Goal: Task Accomplishment & Management: Use online tool/utility

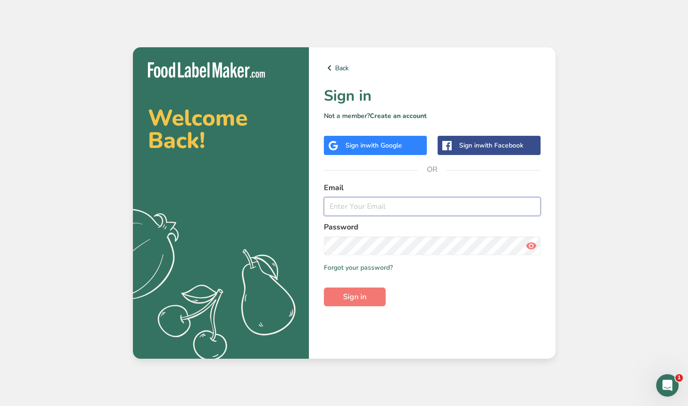
type input "[EMAIL_ADDRESS][DOMAIN_NAME]"
click at [354, 297] on button "Sign in" at bounding box center [355, 296] width 62 height 19
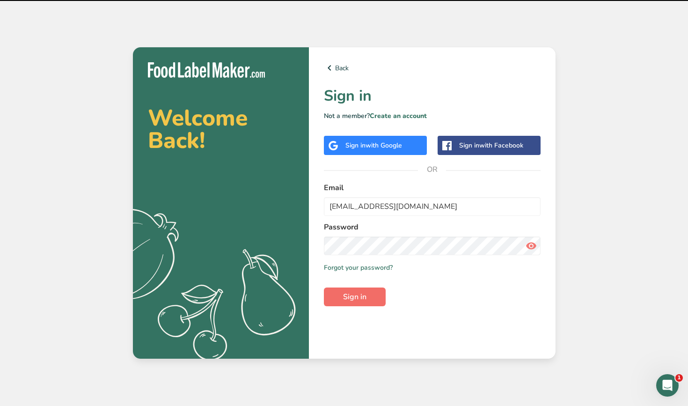
click at [350, 299] on span "Sign in" at bounding box center [354, 296] width 23 height 11
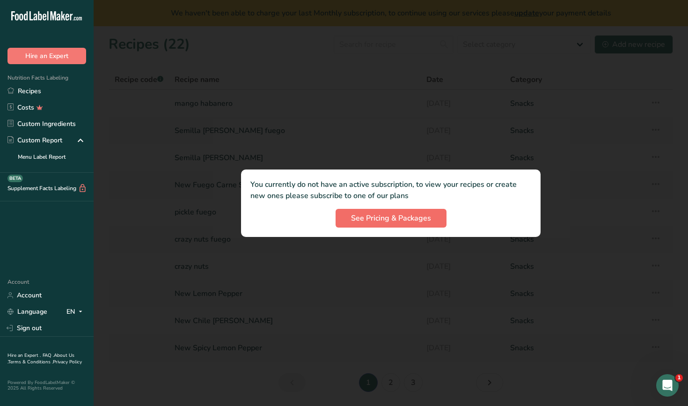
click at [382, 226] on button "See Pricing & Packages" at bounding box center [391, 218] width 111 height 19
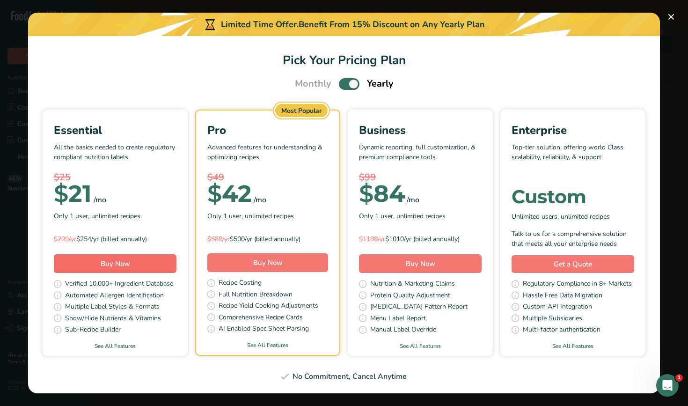
click at [88, 261] on button "Buy Now" at bounding box center [115, 263] width 123 height 19
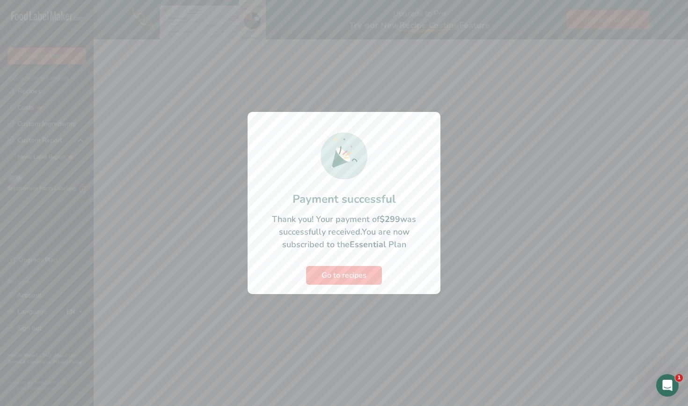
click at [344, 276] on span "Go to recipes" at bounding box center [344, 275] width 45 height 11
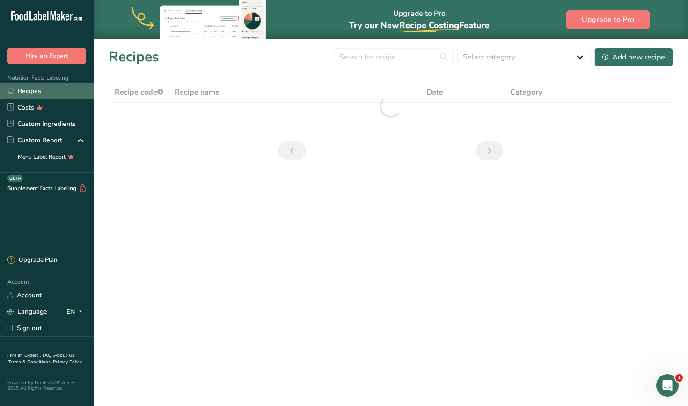
click at [49, 91] on link "Recipes" at bounding box center [47, 91] width 94 height 16
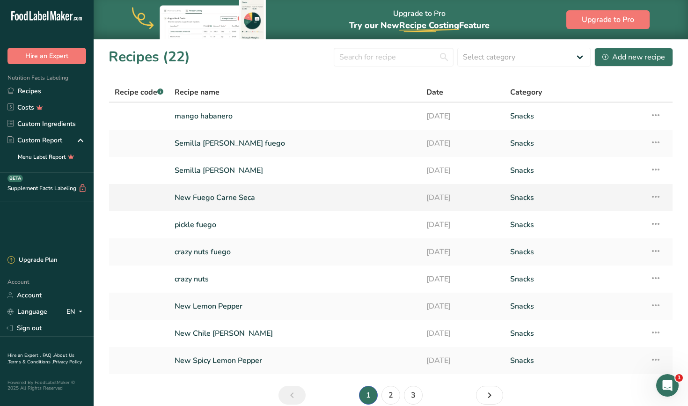
click at [658, 195] on icon at bounding box center [655, 196] width 11 height 17
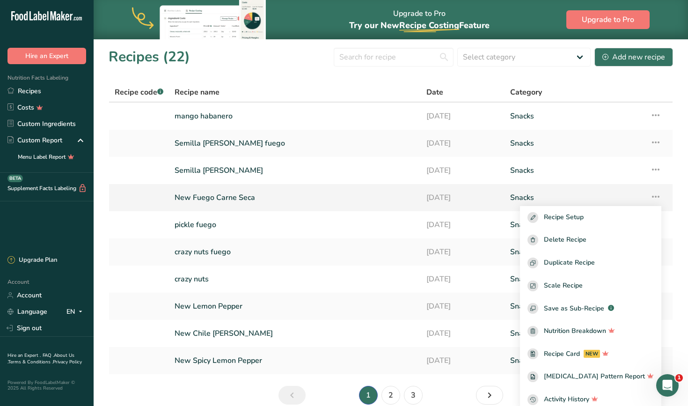
click at [658, 195] on icon at bounding box center [655, 196] width 11 height 17
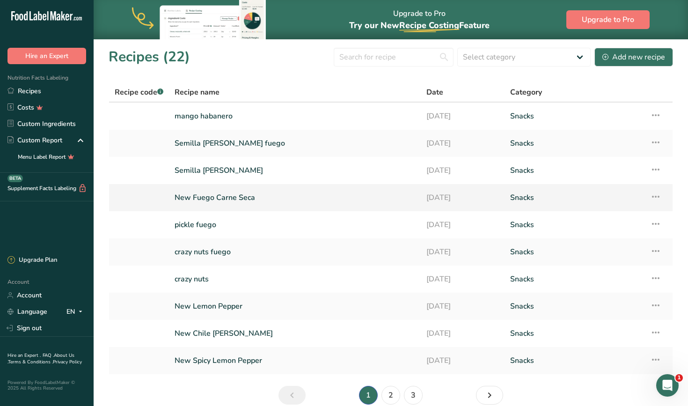
click at [355, 205] on link "New Fuego Carne Seca" at bounding box center [295, 198] width 241 height 20
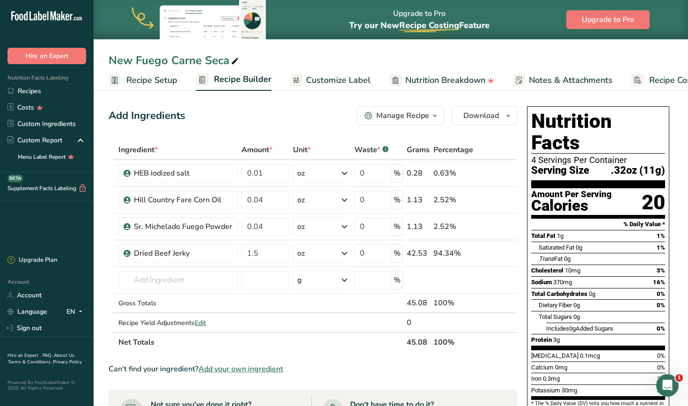
click at [139, 80] on span "Recipe Setup" at bounding box center [151, 80] width 51 height 13
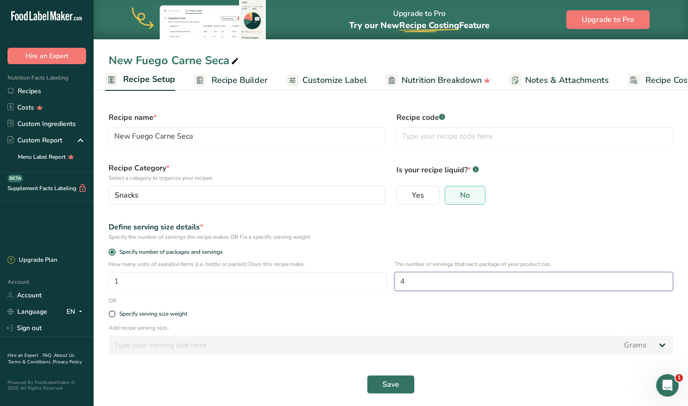
click at [415, 277] on input "4" at bounding box center [534, 281] width 278 height 19
type input "1"
click at [391, 375] on button "Save" at bounding box center [391, 384] width 48 height 19
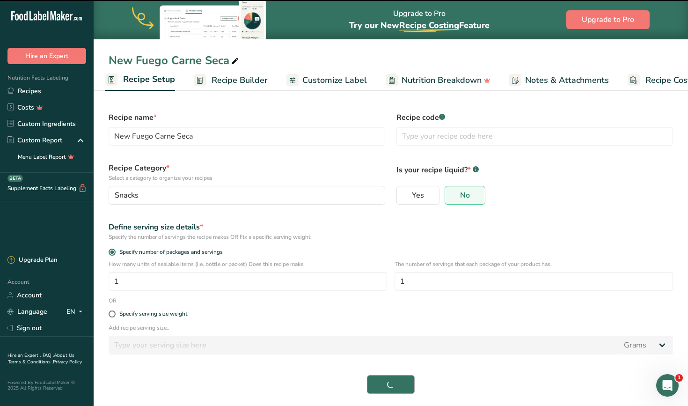
click at [391, 382] on span "Save" at bounding box center [390, 384] width 17 height 11
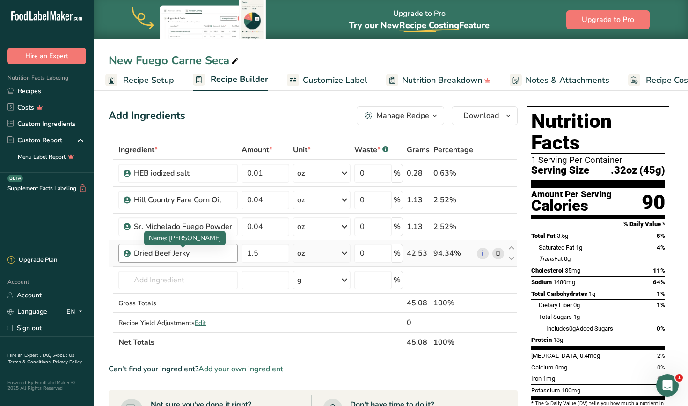
click at [204, 249] on div "Dried Beef Jerky" at bounding box center [183, 253] width 98 height 11
click at [191, 252] on div "Dried Beef Jerky" at bounding box center [183, 253] width 98 height 11
click at [216, 255] on div "Dried Beef Jerky" at bounding box center [183, 253] width 98 height 11
click at [498, 251] on icon at bounding box center [498, 254] width 7 height 10
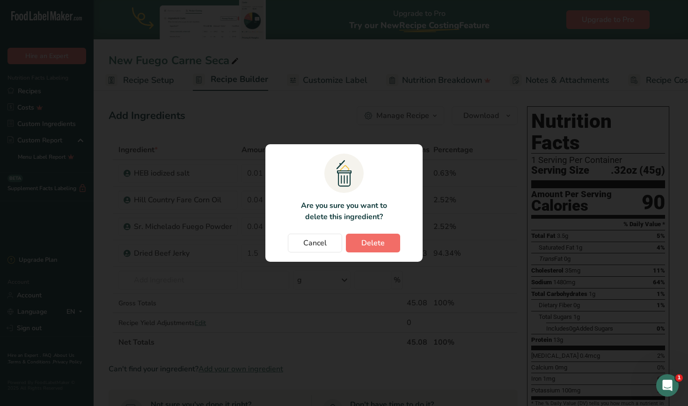
click at [365, 240] on span "Delete" at bounding box center [372, 242] width 23 height 11
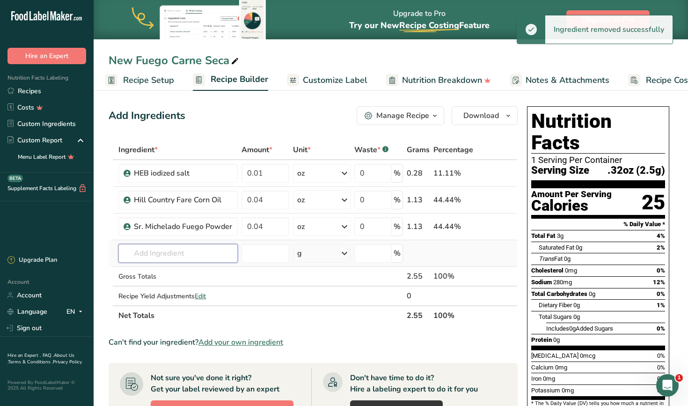
click at [210, 253] on input "text" at bounding box center [177, 253] width 119 height 19
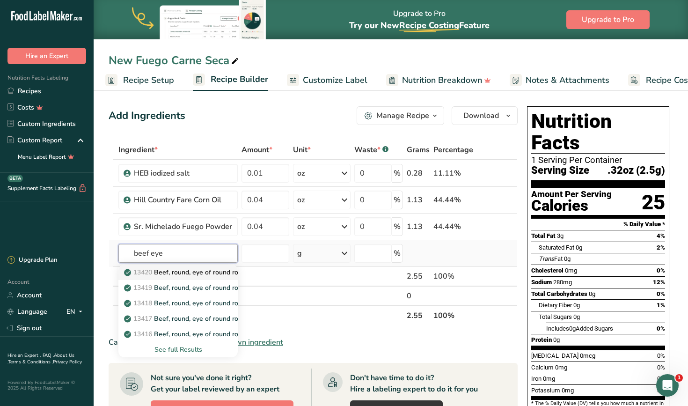
type input "beef eye"
click at [218, 271] on p "13420 Beef, round, eye of round roast, boneless, separable lean only, trimmed t…" at bounding box center [297, 272] width 342 height 10
type input "Beef, round, eye of round roast, boneless, separable lean only, trimmed to 0" f…"
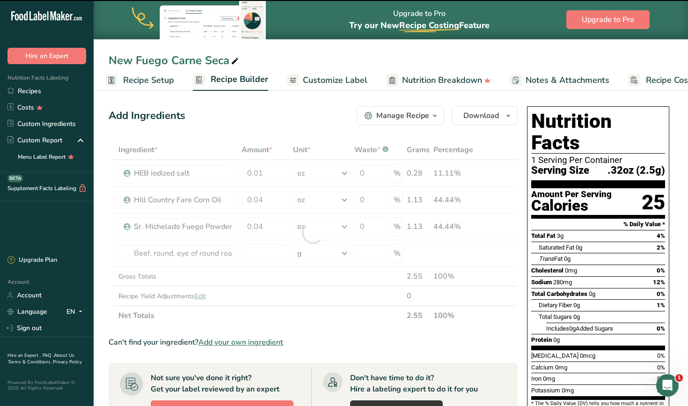
type input "0"
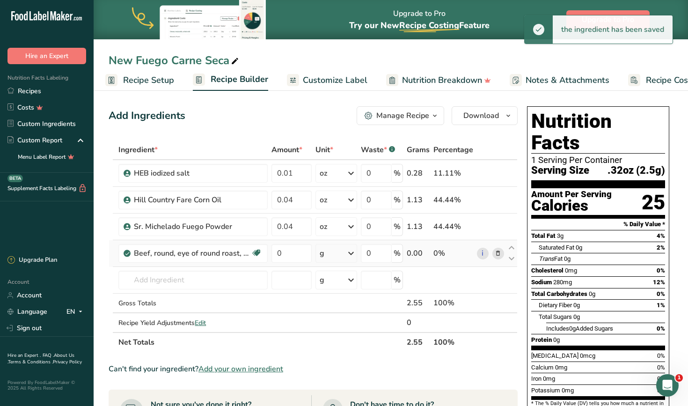
click at [334, 252] on div "g" at bounding box center [336, 253] width 42 height 19
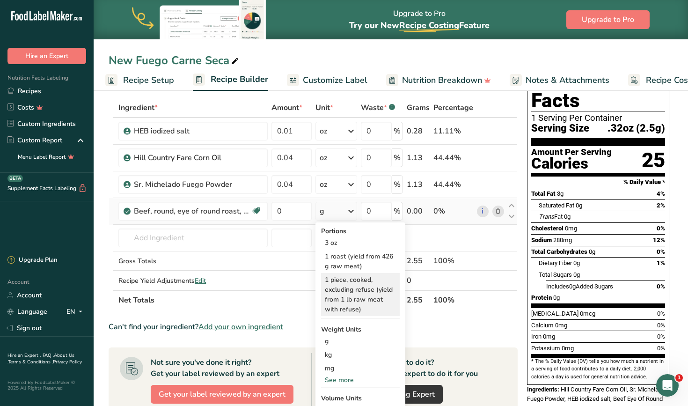
scroll to position [45, 0]
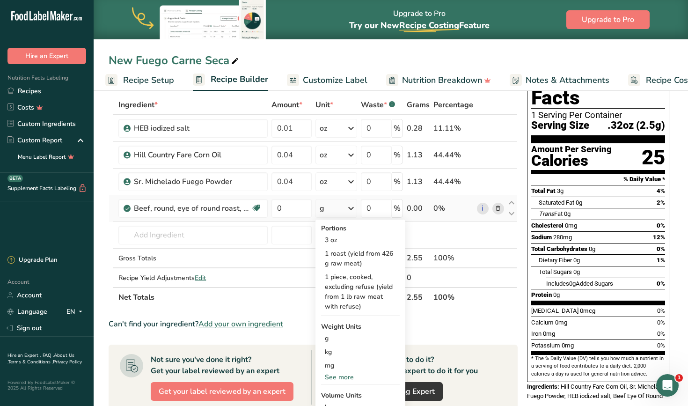
click at [342, 378] on div "See more" at bounding box center [360, 377] width 79 height 10
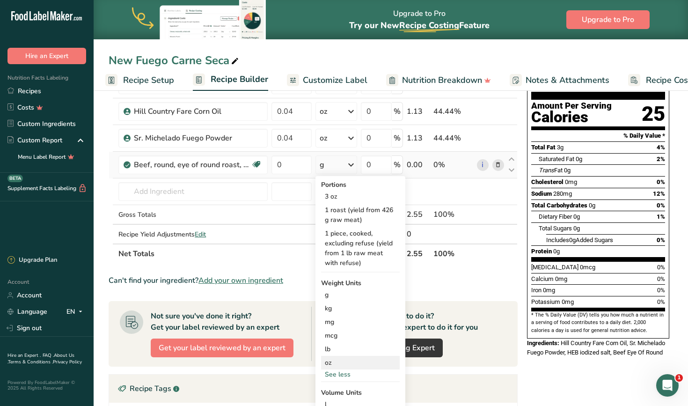
click at [328, 366] on div "oz" at bounding box center [360, 363] width 79 height 14
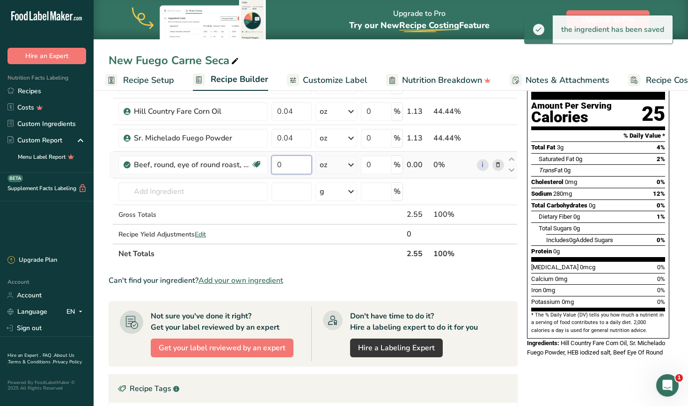
click at [293, 168] on input "0" at bounding box center [291, 164] width 40 height 19
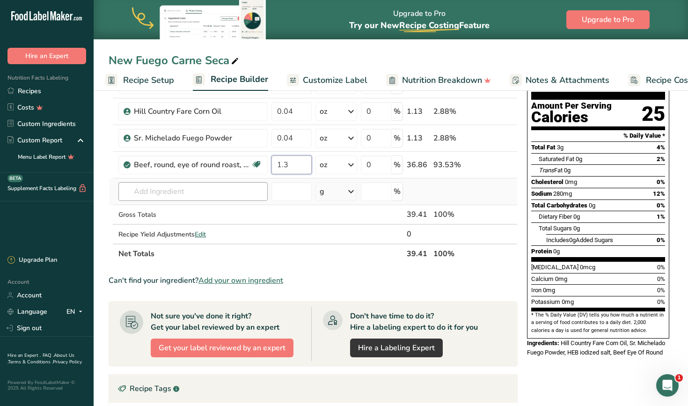
type input "1.3"
click at [240, 195] on div "Ingredient * Amount * Unit * Waste * .a-a{fill:#347362;}.b-a{fill:#fff;} Grams …" at bounding box center [313, 157] width 409 height 212
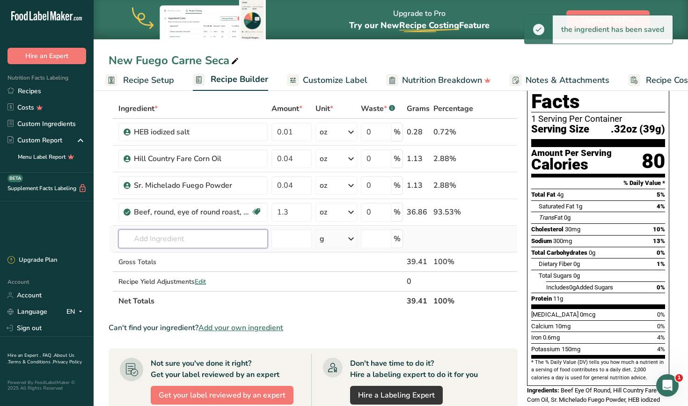
scroll to position [36, 0]
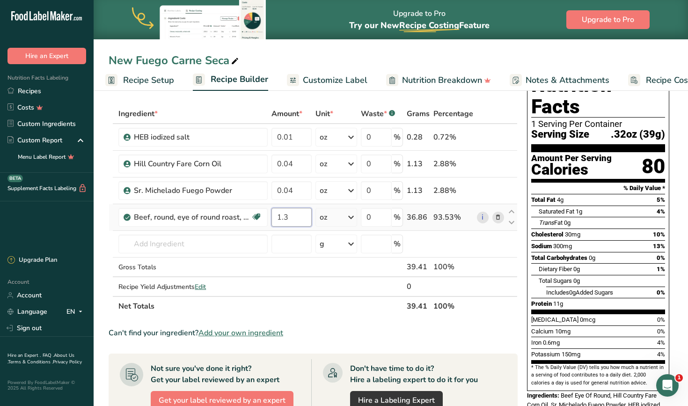
click at [301, 215] on input "1.3" at bounding box center [291, 217] width 40 height 19
click at [304, 166] on div "Ingredient * Amount * Unit * Waste * .a-a{fill:#347362;}.b-a{fill:#fff;} Grams …" at bounding box center [313, 210] width 409 height 212
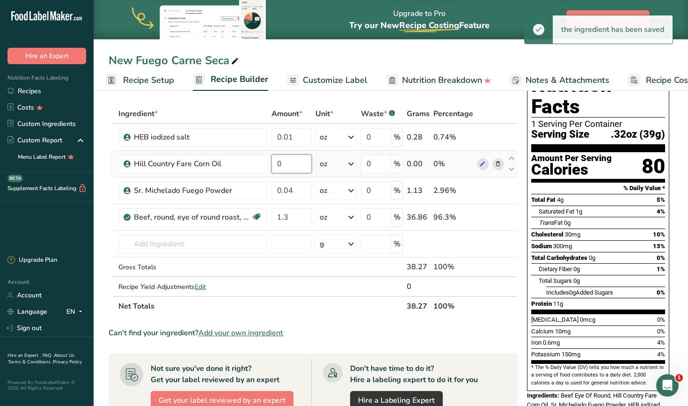
type input "3"
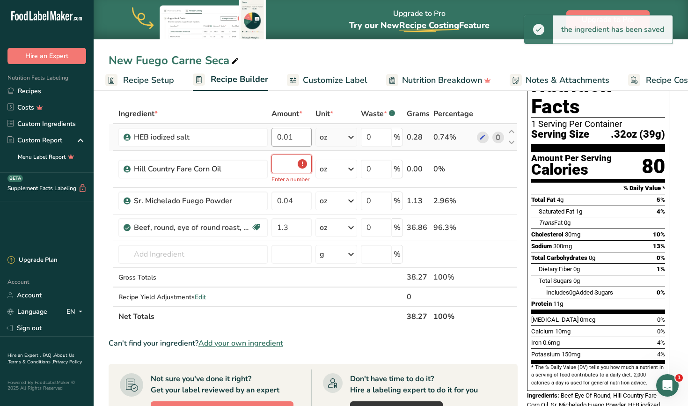
type input "0"
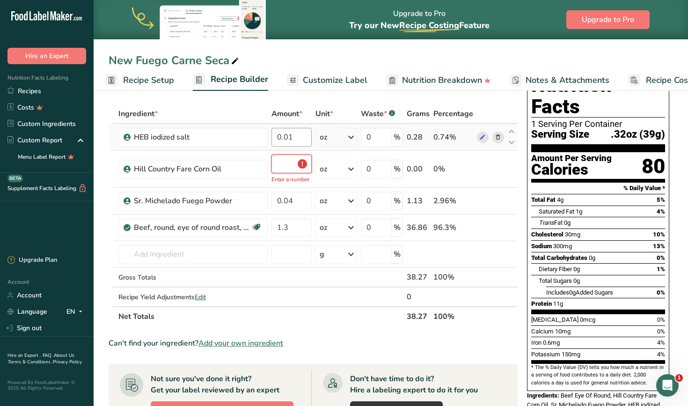
type input "0"
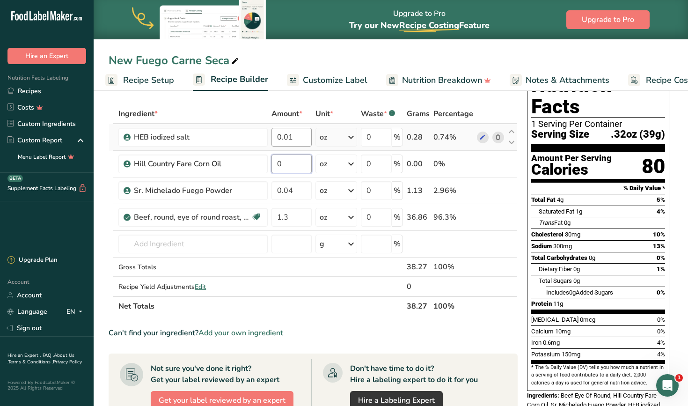
type input "3"
type input "0.03"
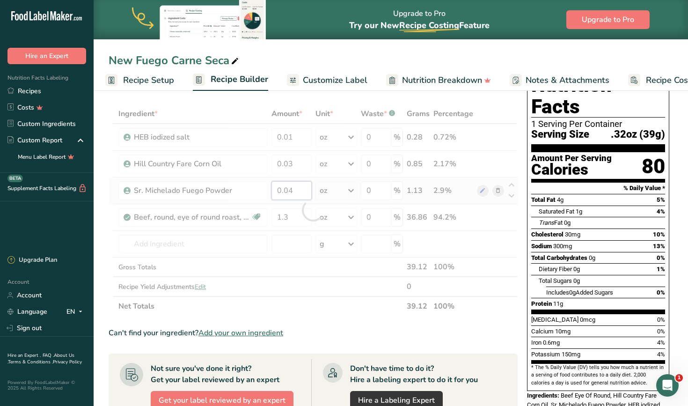
click at [306, 187] on div "Ingredient * Amount * Unit * Waste * .a-a{fill:#347362;}.b-a{fill:#fff;} Grams …" at bounding box center [313, 210] width 409 height 212
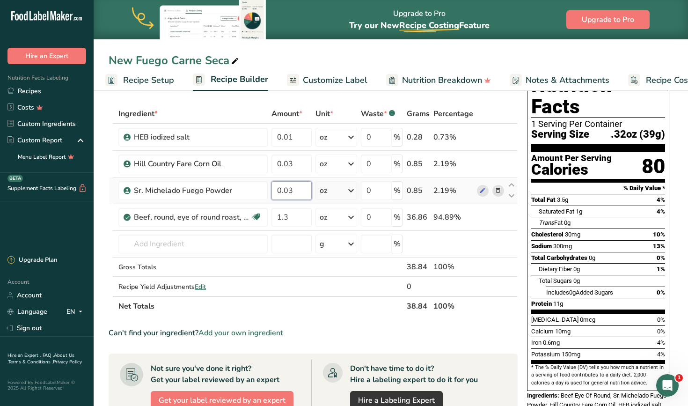
type input "0.03"
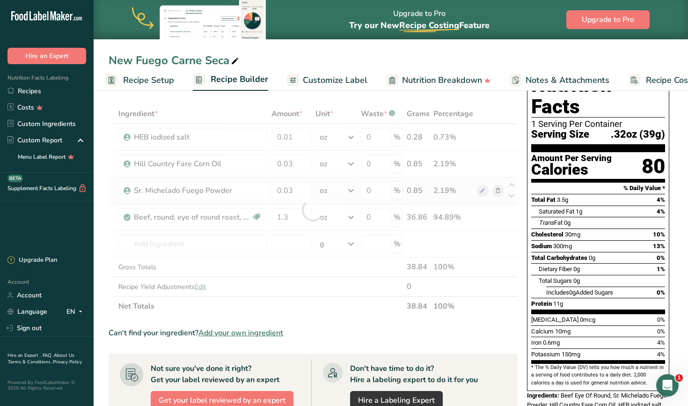
click at [340, 189] on div "Ingredient * Amount * Unit * Waste * .a-a{fill:#347362;}.b-a{fill:#fff;} Grams …" at bounding box center [313, 210] width 409 height 212
